Goal: Find specific page/section: Find specific page/section

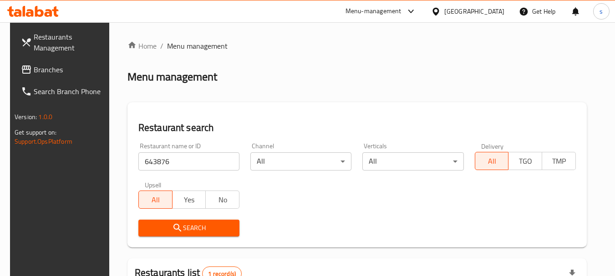
scroll to position [130, 0]
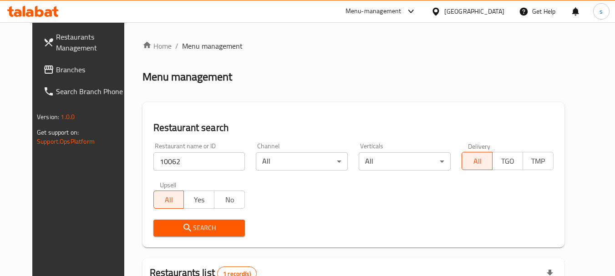
scroll to position [118, 0]
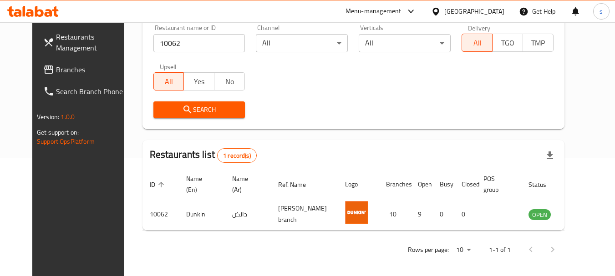
click at [56, 66] on span "Branches" at bounding box center [92, 69] width 72 height 11
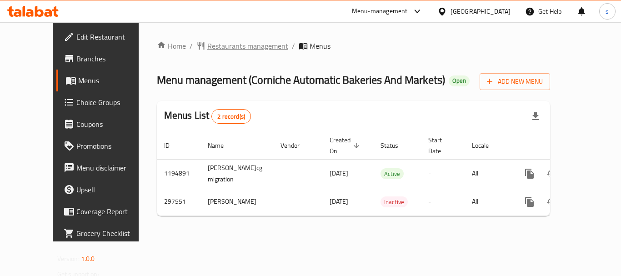
click at [228, 48] on span "Restaurants management" at bounding box center [247, 45] width 81 height 11
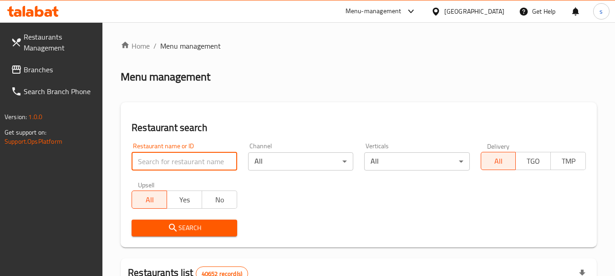
click at [168, 162] on input "search" at bounding box center [183, 161] width 105 height 18
paste input "628499"
type input "628499"
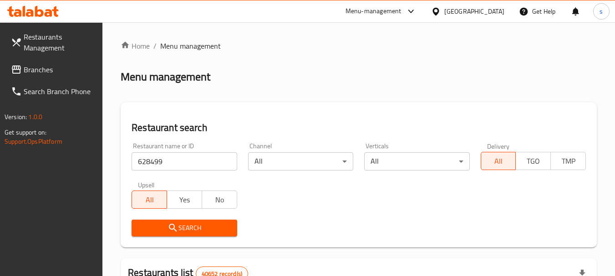
click at [164, 227] on span "Search" at bounding box center [184, 227] width 91 height 11
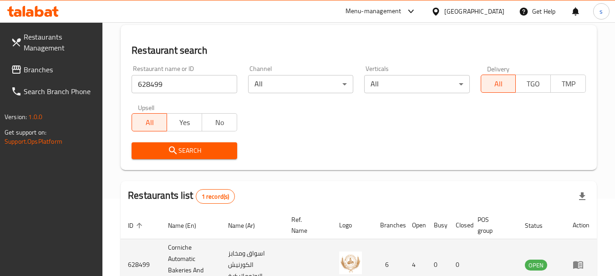
scroll to position [141, 0]
